Goal: Transaction & Acquisition: Book appointment/travel/reservation

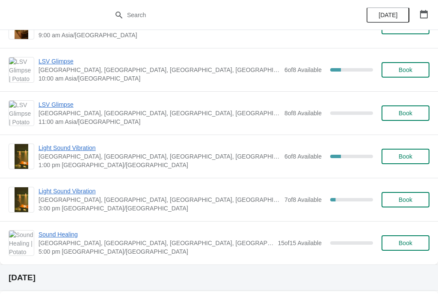
scroll to position [316, 0]
click at [409, 241] on span "Book" at bounding box center [406, 243] width 14 height 7
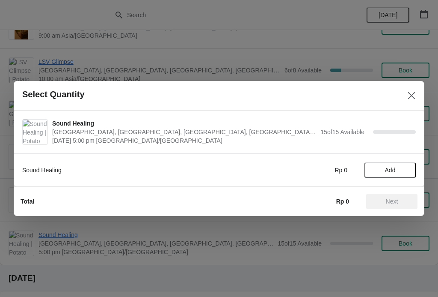
click at [389, 168] on span "Add" at bounding box center [390, 170] width 11 height 7
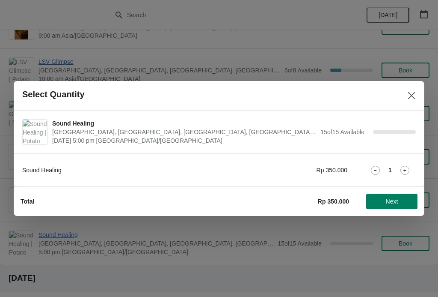
click at [405, 170] on icon at bounding box center [405, 170] width 9 height 9
click at [400, 195] on button "Next" at bounding box center [391, 200] width 51 height 15
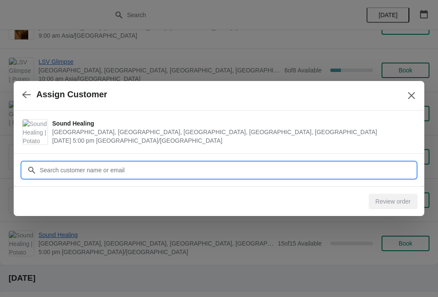
click at [360, 163] on input "Customer" at bounding box center [227, 169] width 377 height 15
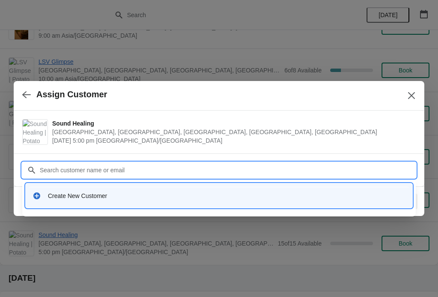
click at [242, 191] on div "Create New Customer" at bounding box center [227, 195] width 358 height 9
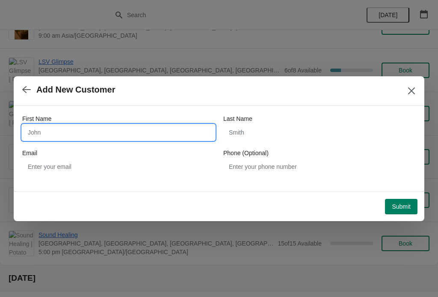
click at [144, 129] on input "First Name" at bounding box center [118, 132] width 193 height 15
click at [66, 131] on input "Youkyu" at bounding box center [118, 132] width 193 height 15
type input "Youkyung"
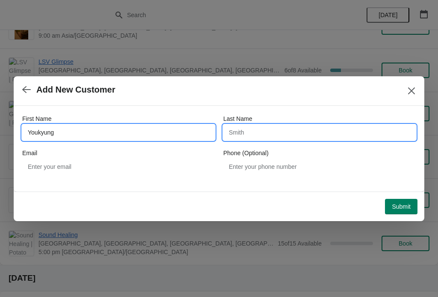
click at [241, 133] on input "Last Name" at bounding box center [319, 132] width 193 height 15
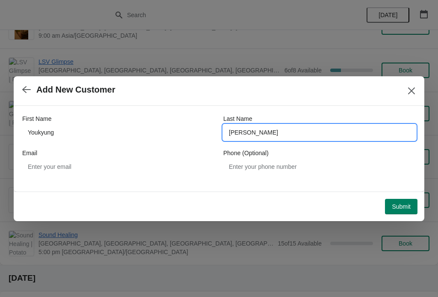
type input "[PERSON_NAME]"
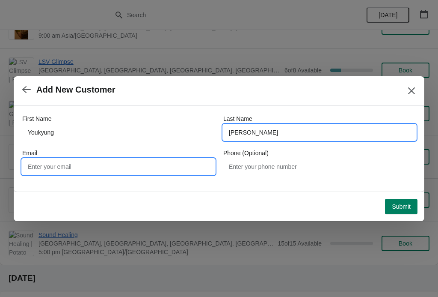
click at [113, 162] on input "Email" at bounding box center [118, 166] width 193 height 15
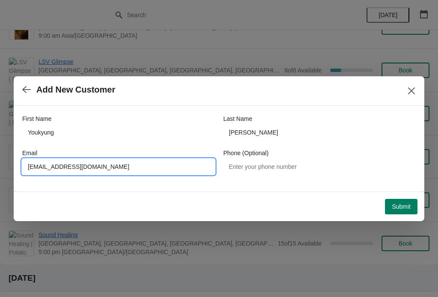
type input "[EMAIL_ADDRESS][DOMAIN_NAME]"
click at [406, 203] on span "Submit" at bounding box center [401, 206] width 19 height 7
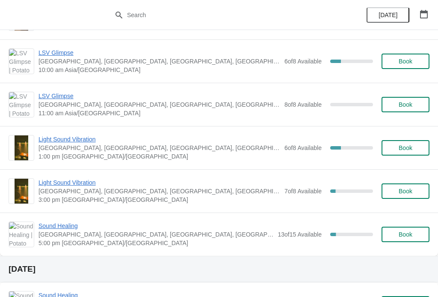
scroll to position [327, 0]
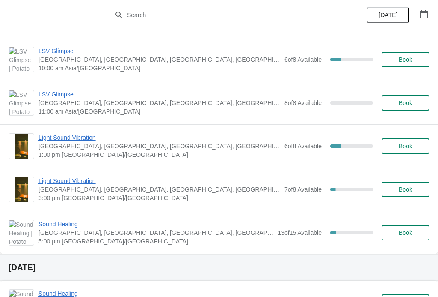
click at [61, 220] on span "Sound Healing" at bounding box center [156, 224] width 235 height 9
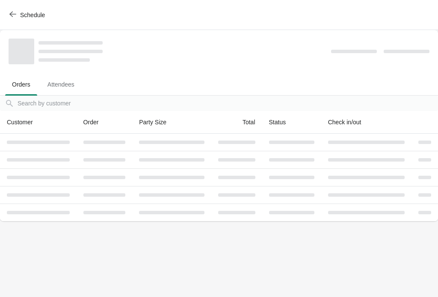
scroll to position [0, 0]
